Goal: Navigation & Orientation: Understand site structure

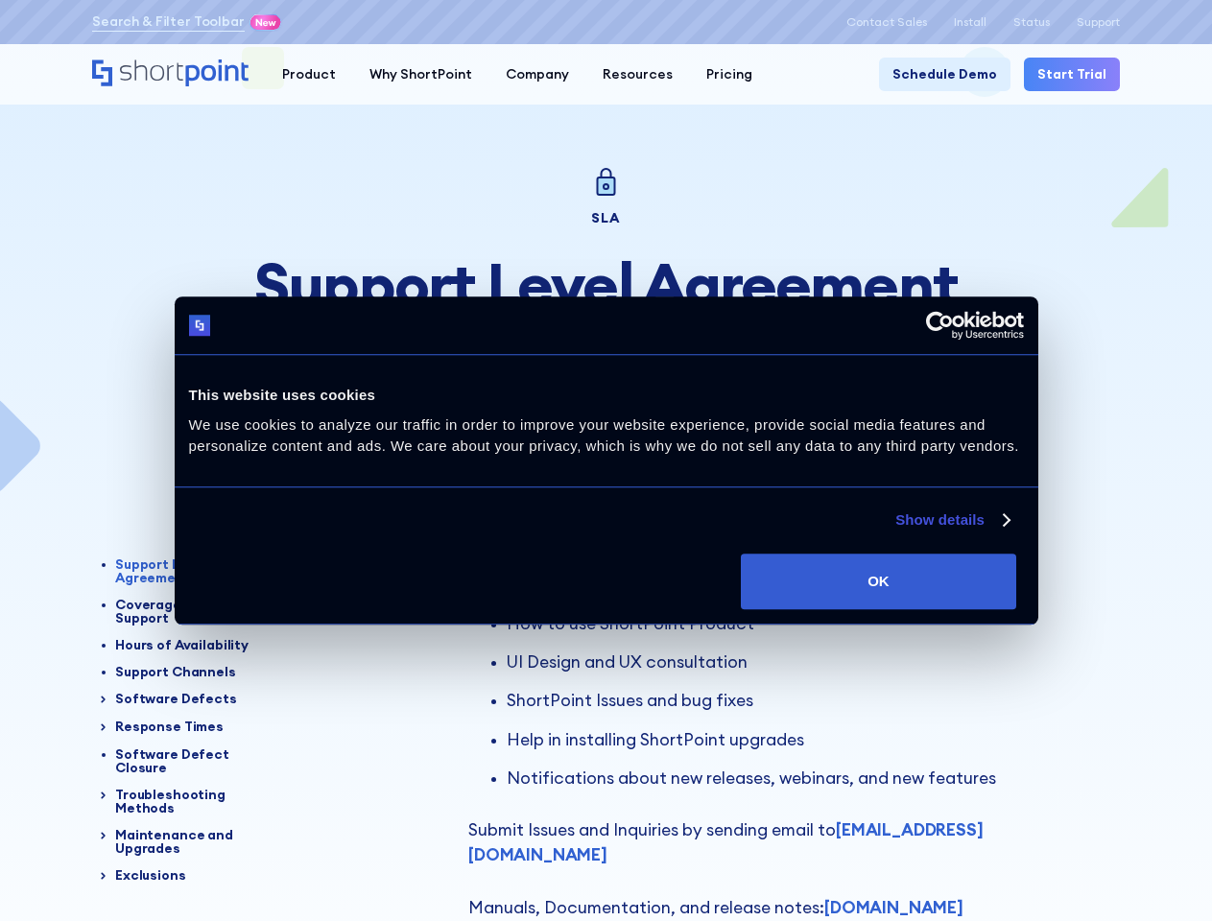
click at [895, 531] on link "Show details" at bounding box center [951, 519] width 113 height 23
click at [0, 0] on div "Necessary 44" at bounding box center [0, 0] width 0 height 0
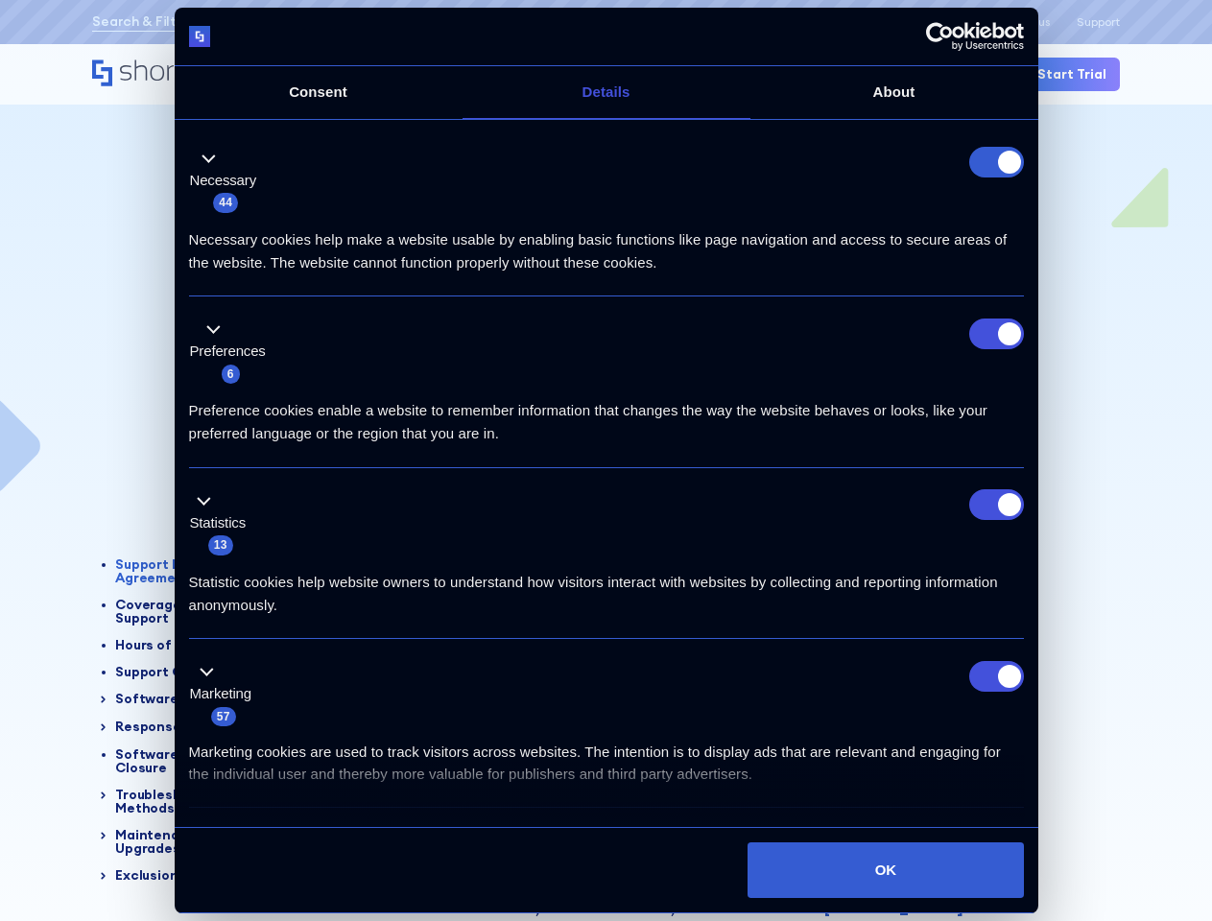
click at [306, 74] on div "Product" at bounding box center [309, 74] width 54 height 20
click at [413, 74] on div "Why ShortPoint" at bounding box center [420, 74] width 103 height 20
click at [528, 74] on div "Company" at bounding box center [537, 74] width 63 height 20
click at [625, 74] on div "Resources" at bounding box center [637, 74] width 70 height 20
click at [714, 74] on div "Pricing" at bounding box center [729, 74] width 46 height 20
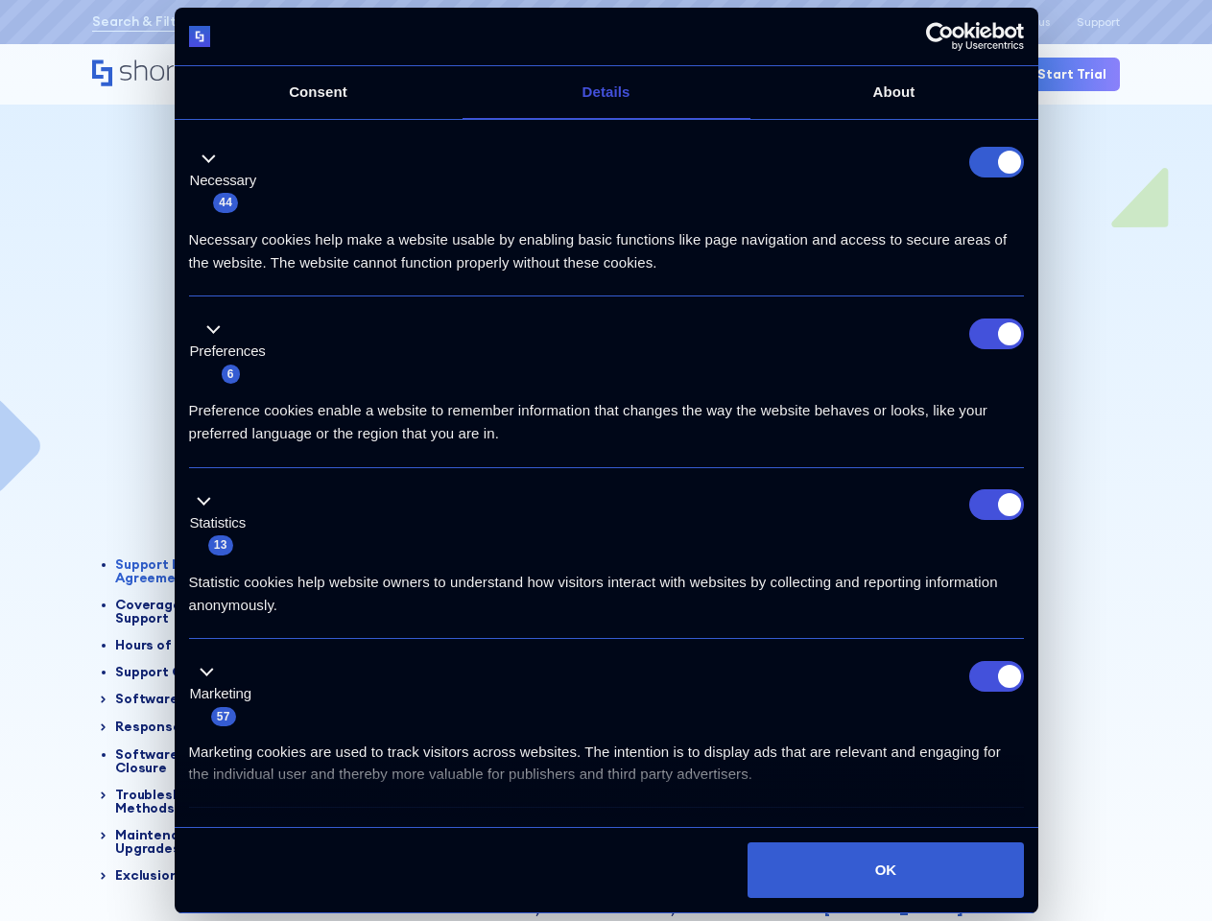
click at [221, 617] on div "Statistic cookies help website owners to understand how visitors interact with …" at bounding box center [606, 586] width 835 height 60
click at [182, 546] on ul "Necessary 44 Necessary cookies help make a website usable by enabling basic fun…" at bounding box center [605, 519] width 853 height 786
click at [182, 579] on ul "Necessary 44 Necessary cookies help make a website usable by enabling basic fun…" at bounding box center [605, 519] width 853 height 786
